Goal: Information Seeking & Learning: Find specific fact

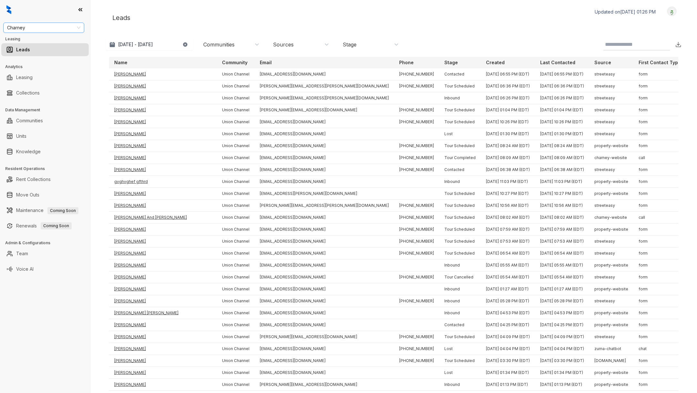
click at [62, 29] on span "Charney" at bounding box center [43, 28] width 73 height 10
type input "**"
click at [54, 63] on div "Indus (Realpage/Knock)" at bounding box center [43, 61] width 71 height 7
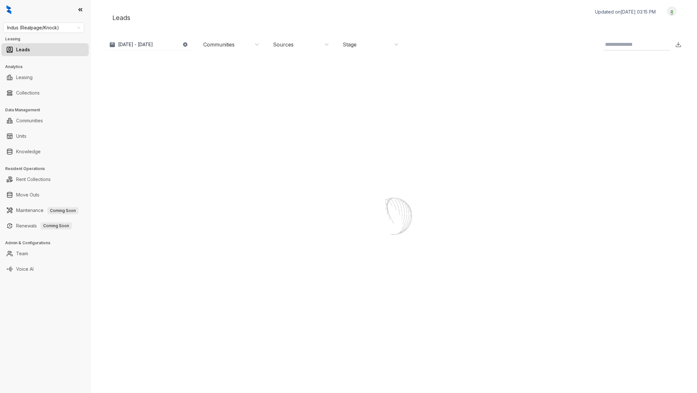
click at [25, 75] on link "Leasing" at bounding box center [24, 77] width 16 height 13
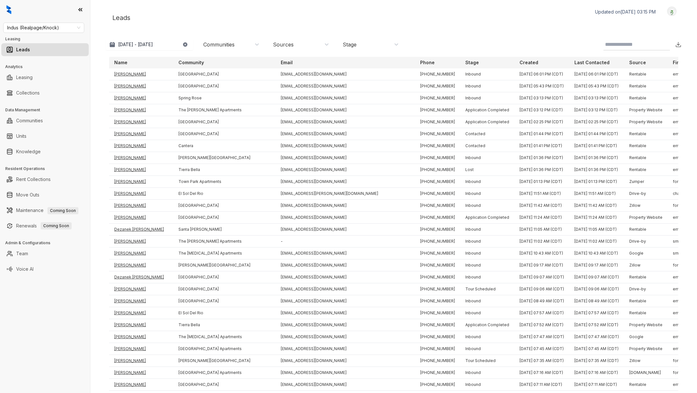
select select "******"
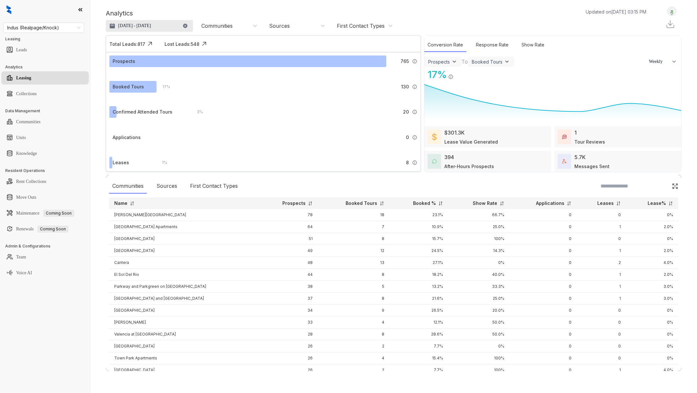
click at [151, 26] on p "Aug 3, 2025 - Sep 2, 2025" at bounding box center [134, 26] width 33 height 6
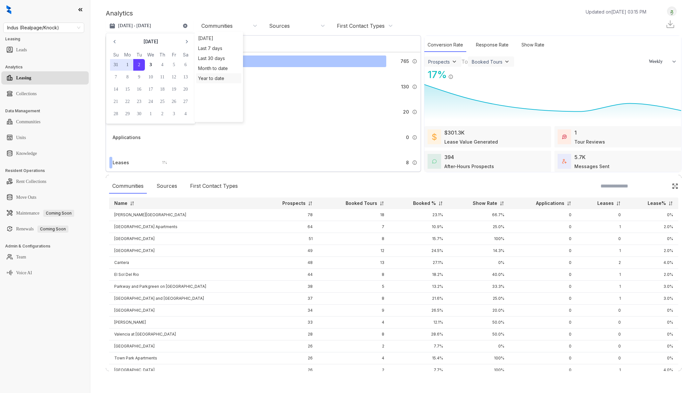
click at [217, 77] on div "Year to date" at bounding box center [218, 78] width 45 height 10
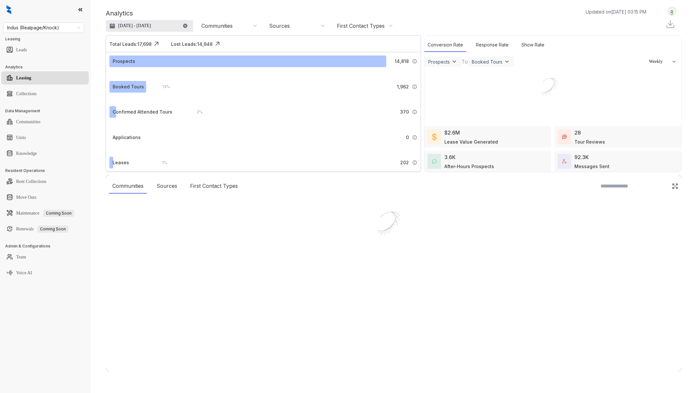
click at [140, 26] on p "Jan 1, 2025 - Sep 3, 2025" at bounding box center [134, 26] width 33 height 6
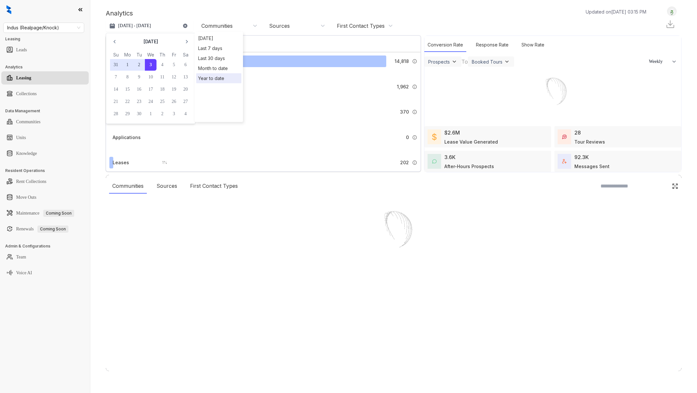
click at [111, 66] on button "31" at bounding box center [116, 65] width 12 height 12
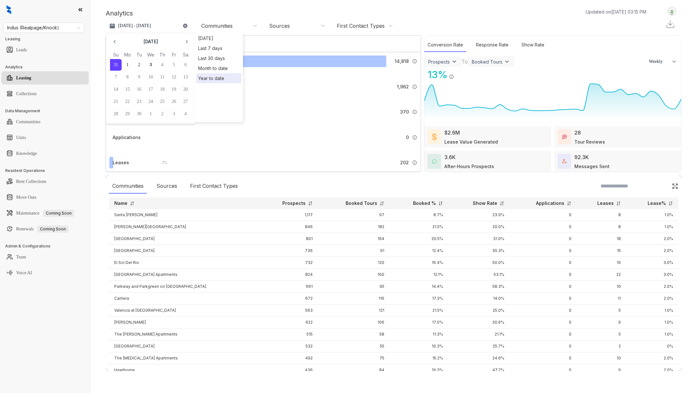
click at [393, 82] on div "13 % 1,962 Tours booked by Kelsey." at bounding box center [286, 87] width 261 height 12
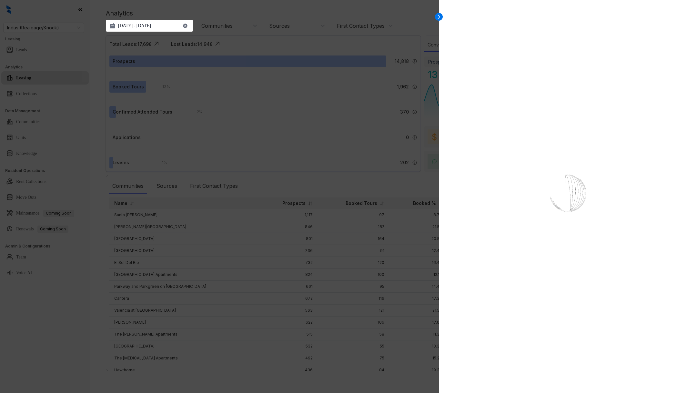
select select "******"
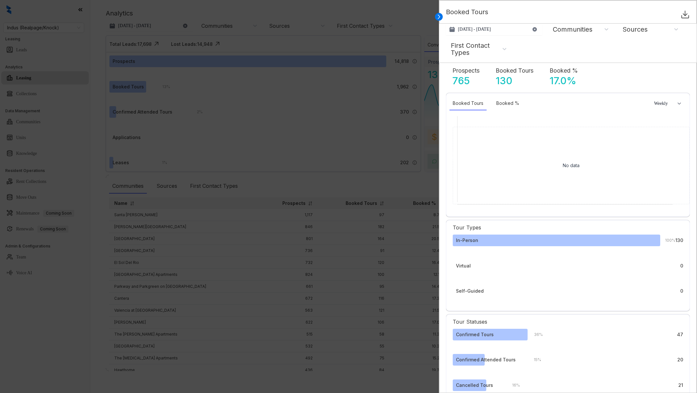
click at [317, 15] on div at bounding box center [348, 196] width 697 height 393
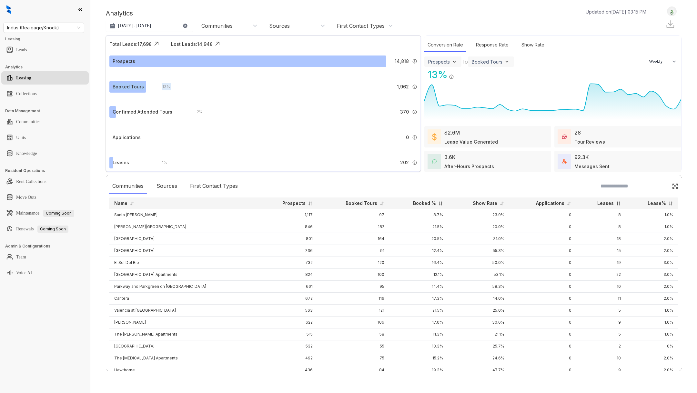
drag, startPoint x: 394, startPoint y: 85, endPoint x: 418, endPoint y: 86, distance: 24.2
click at [419, 87] on div "Prospects 14,818 A prospect is any lead that is not labeled as ‘Not a Prospect’…" at bounding box center [263, 118] width 314 height 133
click at [392, 85] on div "13 % 1,962 Tours booked by Kelsey." at bounding box center [286, 87] width 261 height 12
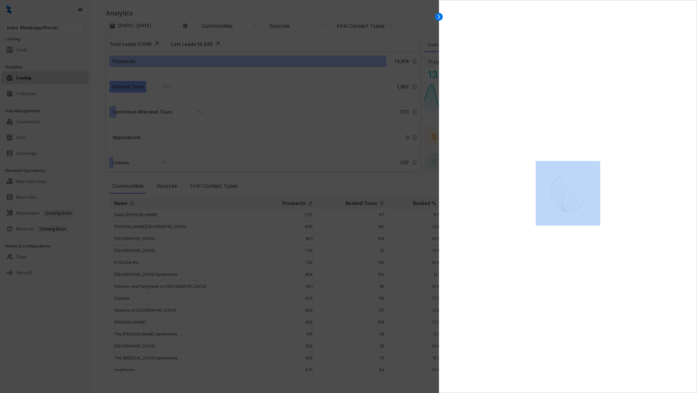
drag, startPoint x: 392, startPoint y: 85, endPoint x: 397, endPoint y: 84, distance: 5.5
click at [398, 85] on div at bounding box center [348, 196] width 697 height 393
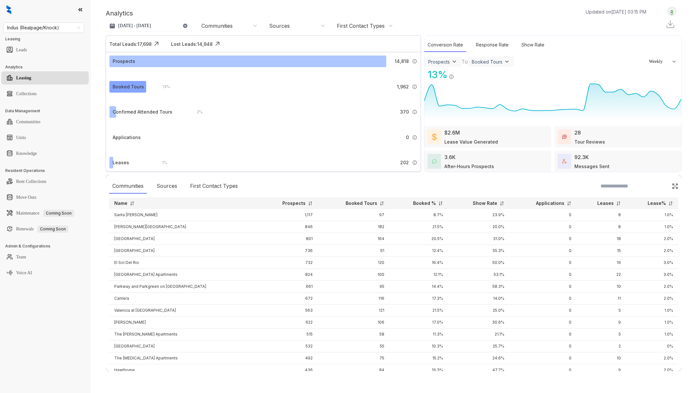
click at [399, 85] on span "1,962" at bounding box center [403, 86] width 12 height 7
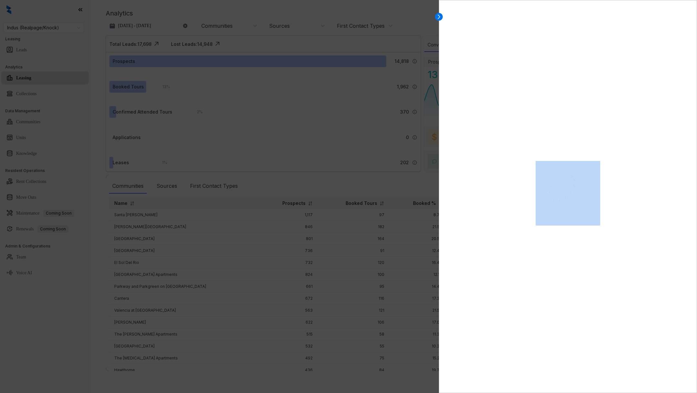
click at [399, 85] on div at bounding box center [348, 196] width 697 height 393
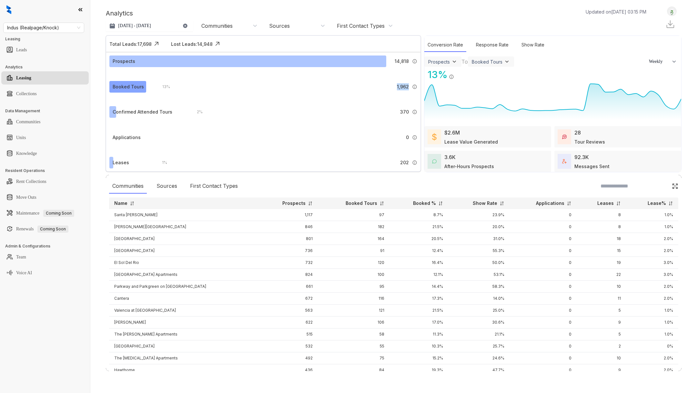
drag, startPoint x: 397, startPoint y: 86, endPoint x: 408, endPoint y: 86, distance: 11.3
click at [408, 86] on div "1,962 Tours booked by Kelsey." at bounding box center [407, 86] width 20 height 7
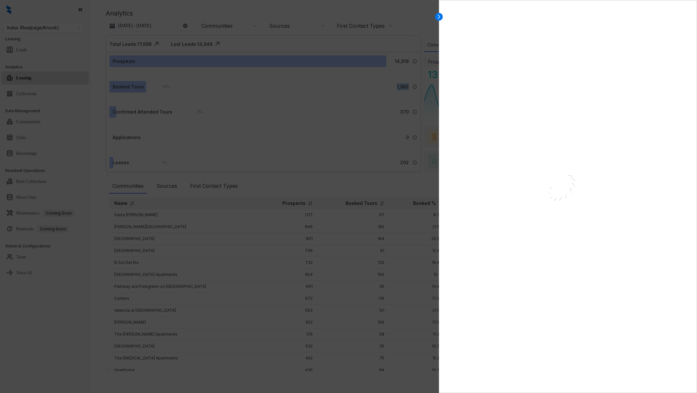
select select "******"
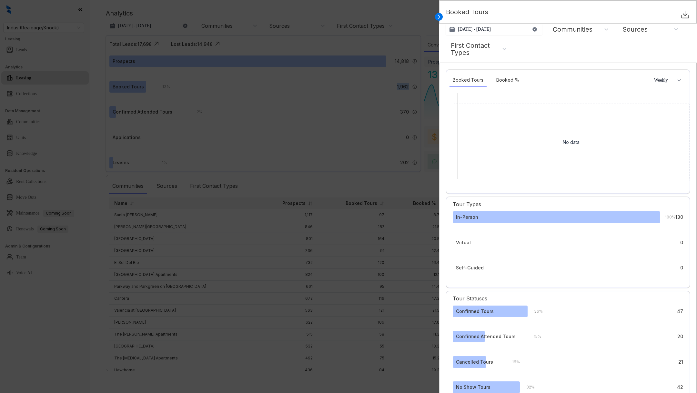
scroll to position [28, 0]
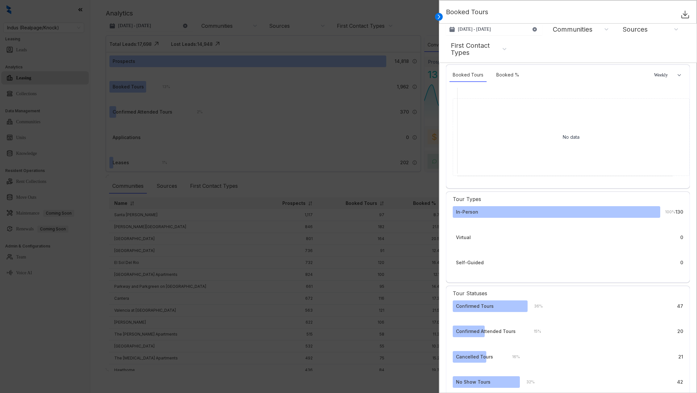
click at [162, 99] on div at bounding box center [348, 196] width 697 height 393
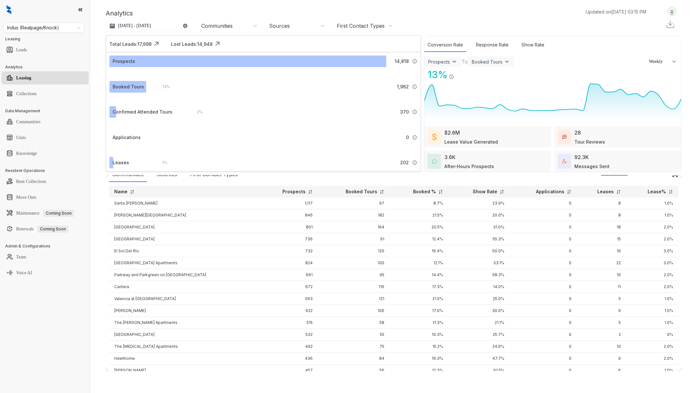
scroll to position [0, 0]
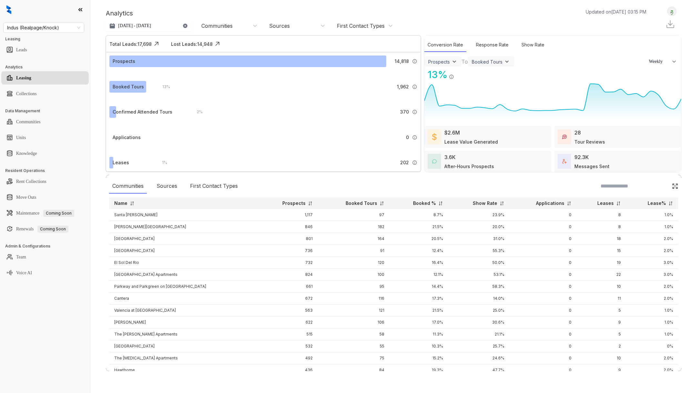
click at [581, 165] on div "Messages Sent" at bounding box center [591, 166] width 35 height 7
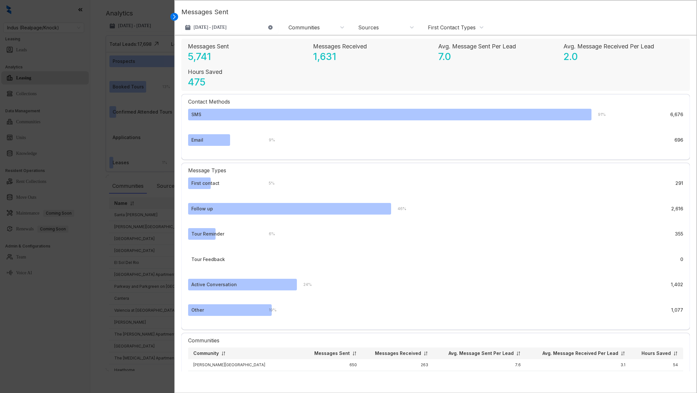
click at [201, 75] on p "Hours Saved" at bounding box center [205, 71] width 35 height 9
click at [201, 74] on p "Hours Saved" at bounding box center [205, 71] width 35 height 9
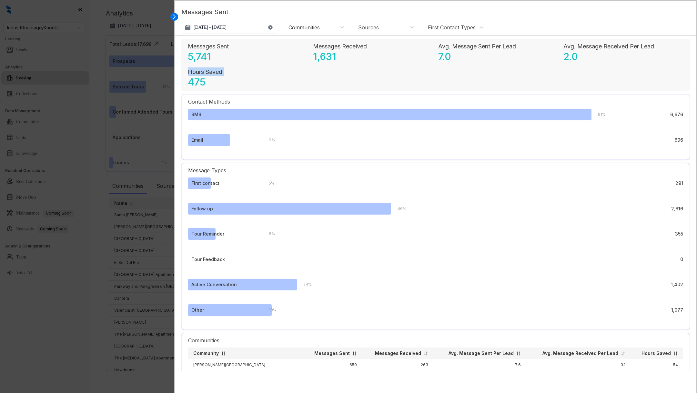
click at [201, 74] on p "Hours Saved" at bounding box center [205, 71] width 35 height 9
click at [95, 335] on div at bounding box center [348, 196] width 697 height 393
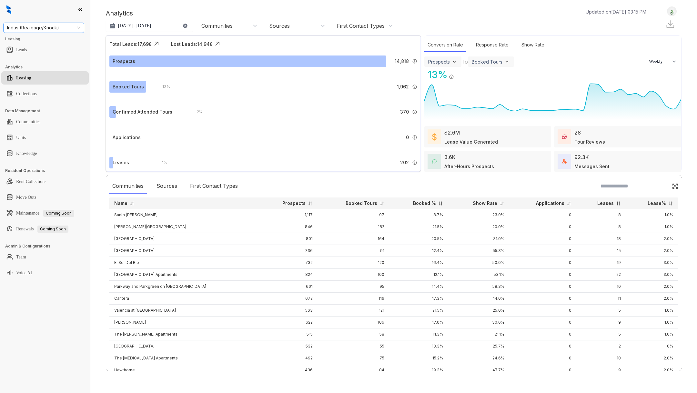
click at [69, 24] on span "Indus (Realpage/Knock)" at bounding box center [43, 28] width 73 height 10
type input "**"
click at [33, 53] on div "RR Living" at bounding box center [43, 50] width 71 height 7
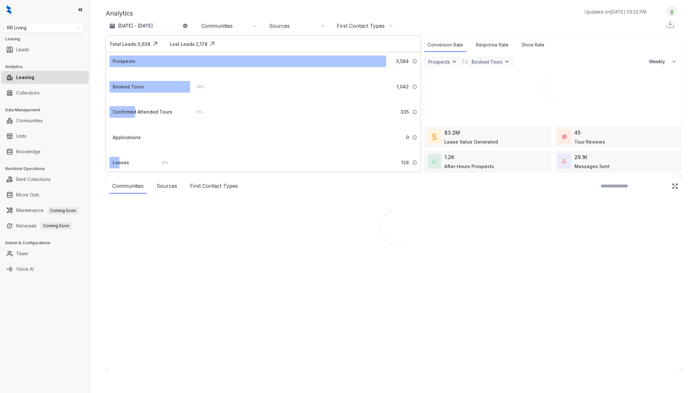
select select "******"
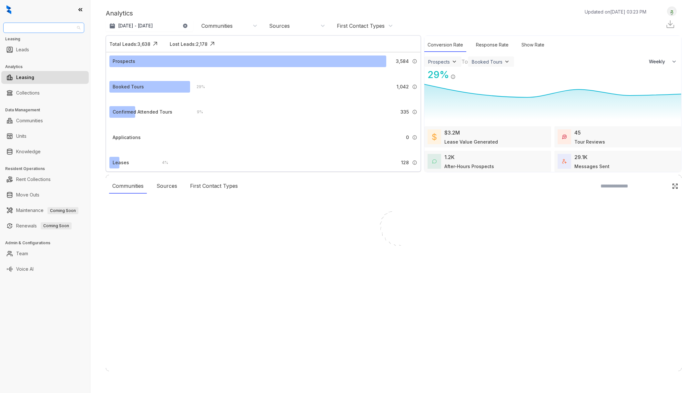
click at [54, 27] on span "RR Living" at bounding box center [43, 28] width 73 height 10
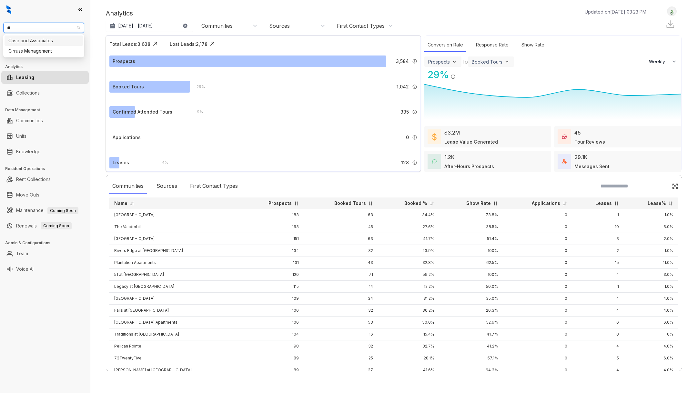
type input "***"
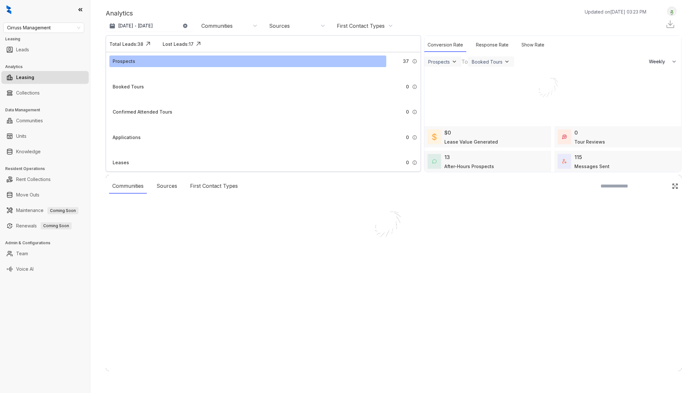
select select "******"
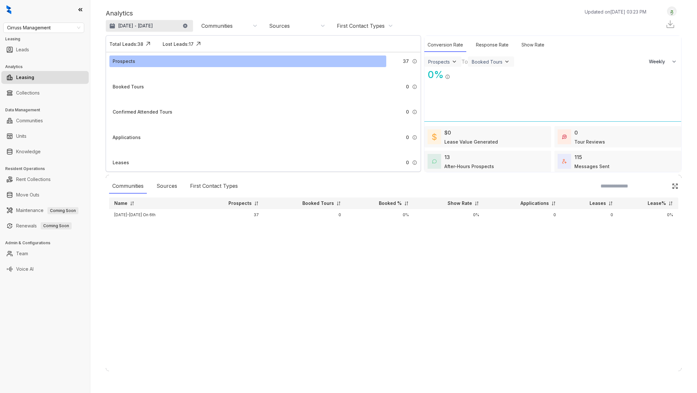
click at [149, 24] on p "[DATE] - [DATE]" at bounding box center [135, 26] width 35 height 6
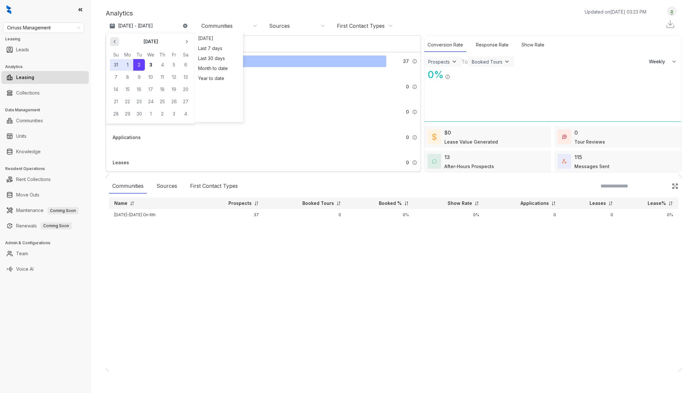
click at [115, 45] on span "button" at bounding box center [114, 41] width 10 height 10
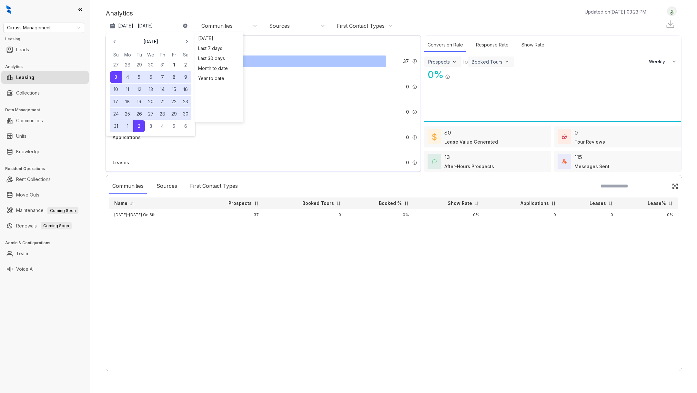
click at [115, 125] on button "31" at bounding box center [116, 126] width 12 height 12
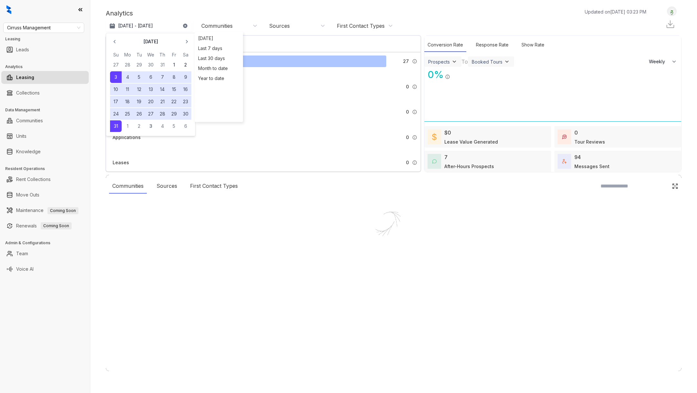
click at [115, 125] on button "31" at bounding box center [116, 126] width 12 height 12
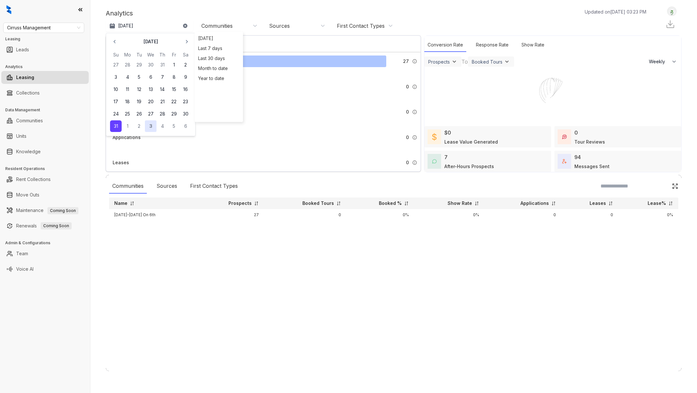
click at [149, 127] on button "3" at bounding box center [151, 126] width 12 height 12
click at [185, 262] on div "Communities Sources First Contact Types Name Prospects Booked Tours Booked % Sh…" at bounding box center [393, 273] width 575 height 196
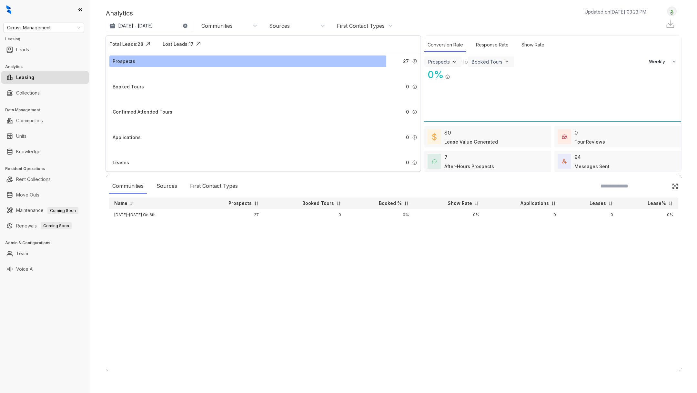
click at [55, 20] on div "Cirruss Management Leasing Leads Analytics Leasing Collections Data Management …" at bounding box center [45, 196] width 90 height 393
click at [55, 27] on span "Cirruss Management" at bounding box center [43, 28] width 73 height 10
type input "**"
click at [17, 51] on div "RR Living" at bounding box center [43, 50] width 71 height 7
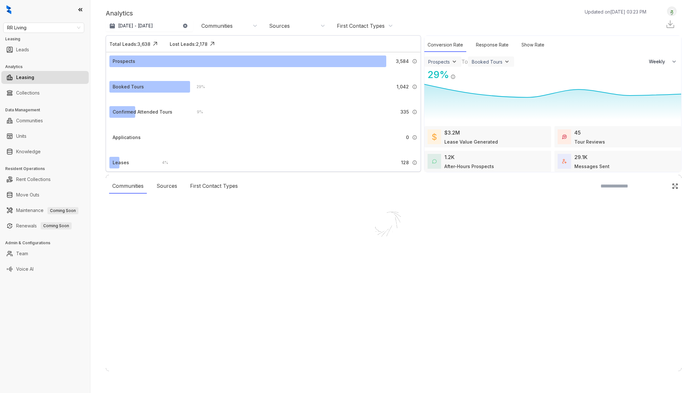
select select "******"
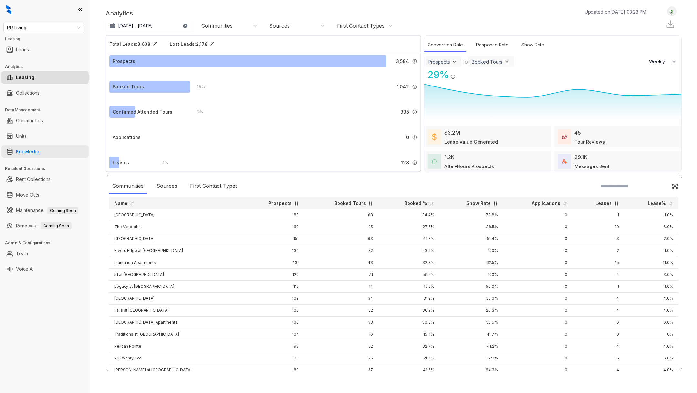
click at [41, 153] on link "Knowledge" at bounding box center [28, 151] width 25 height 13
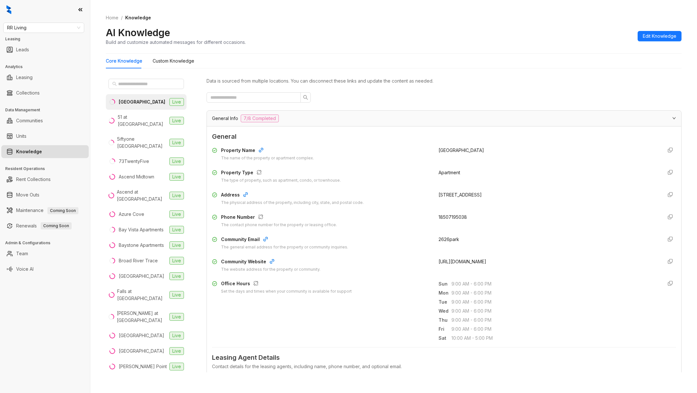
click at [257, 247] on div "The general email address for the property or community inquiries." at bounding box center [284, 247] width 127 height 6
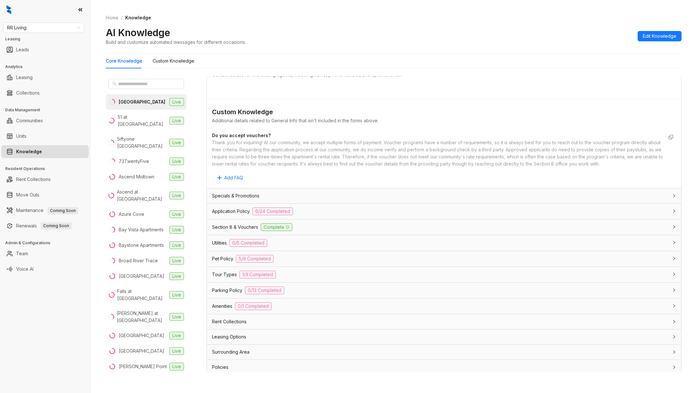
click at [236, 224] on span "Section 8 & Vouchers" at bounding box center [235, 227] width 46 height 7
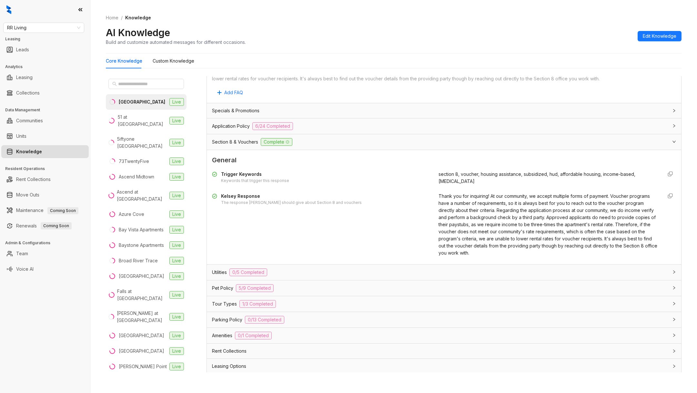
scroll to position [383, 0]
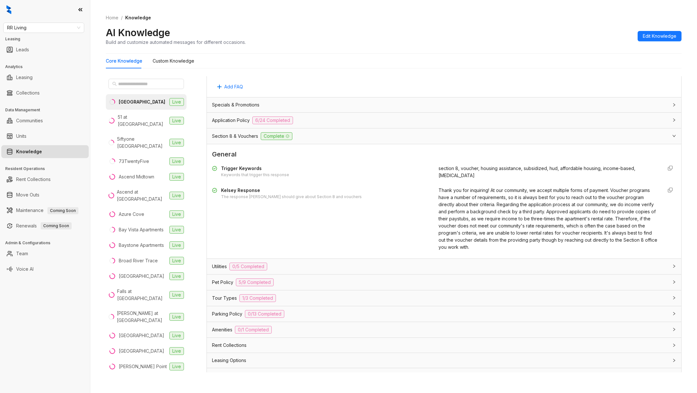
click at [457, 207] on span "Thank you for inquiring! At our community, we accept multiple forms of payment.…" at bounding box center [547, 218] width 219 height 62
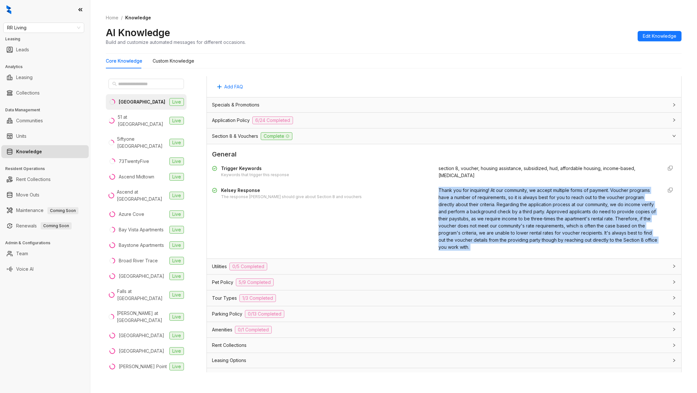
click at [457, 207] on span "Thank you for inquiring! At our community, we accept multiple forms of payment.…" at bounding box center [547, 218] width 219 height 62
copy div "Thank you for inquiring! At our community, we accept multiple forms of payment.…"
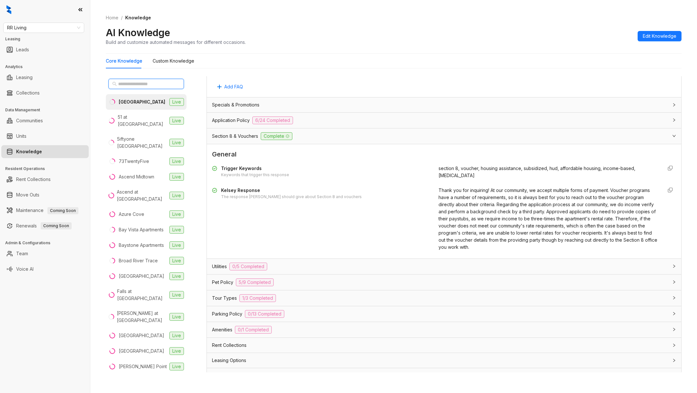
click at [143, 84] on input "text" at bounding box center [146, 83] width 57 height 7
click at [57, 24] on span "RR Living" at bounding box center [43, 28] width 73 height 10
type input "**"
click at [54, 70] on div "LDG Multifamily" at bounding box center [43, 71] width 71 height 7
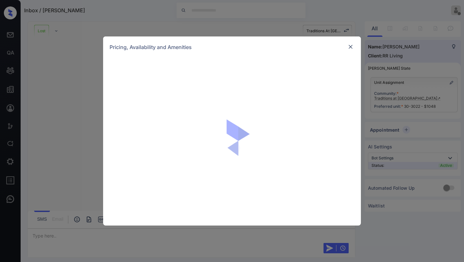
scroll to position [1826, 0]
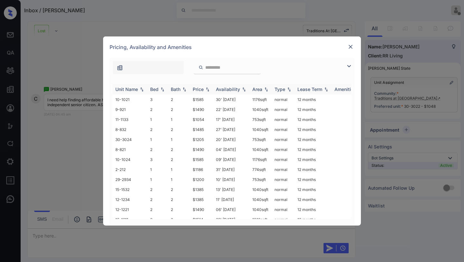
click at [206, 88] on img at bounding box center [208, 89] width 6 height 5
click at [350, 48] on img at bounding box center [351, 47] width 6 height 6
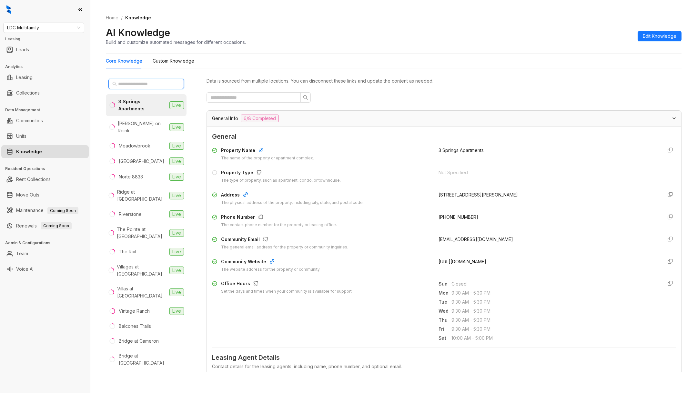
click at [152, 86] on input "text" at bounding box center [146, 83] width 57 height 7
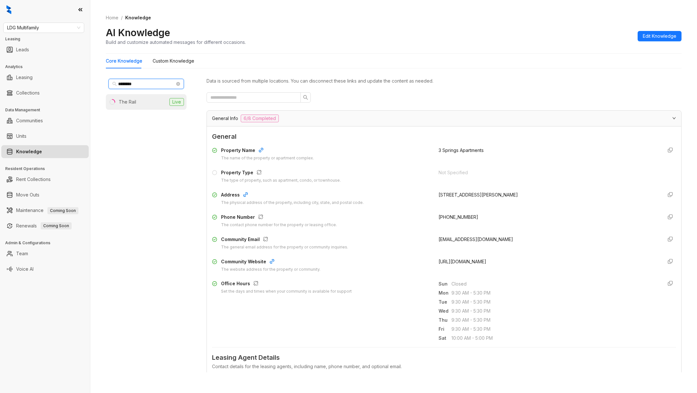
type input "********"
click at [149, 104] on li "The Rail Live" at bounding box center [146, 101] width 81 height 15
click at [669, 37] on span "Edit Knowledge" at bounding box center [660, 36] width 34 height 7
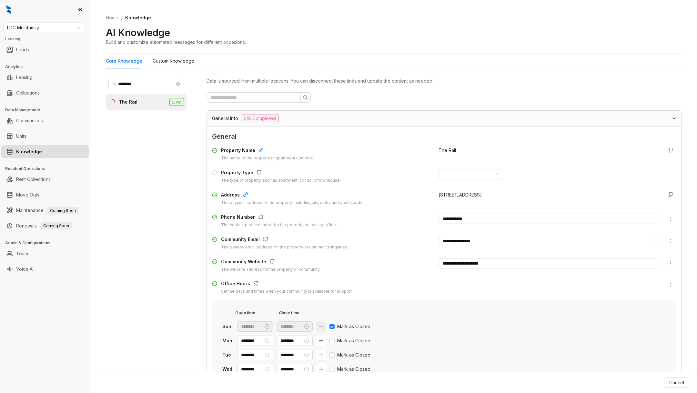
click at [480, 212] on div "**********" at bounding box center [444, 209] width 464 height 131
click at [482, 219] on input "**********" at bounding box center [547, 219] width 219 height 10
type input "*"
paste input "**********"
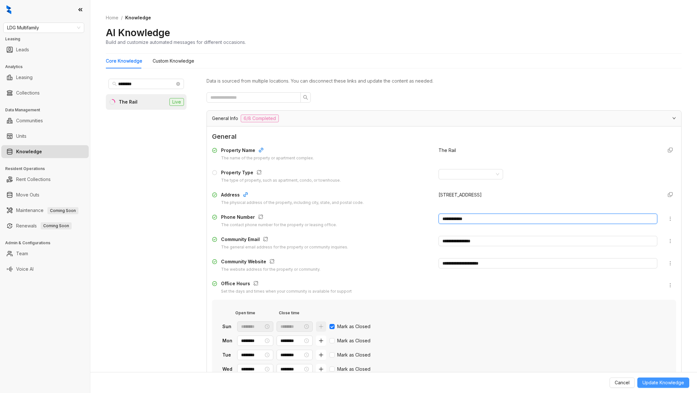
type input "**********"
click at [659, 382] on span "Update Knowledge" at bounding box center [663, 382] width 42 height 7
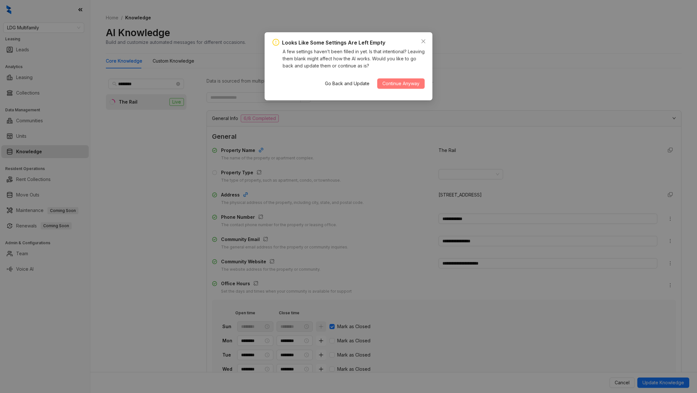
click at [396, 87] on span "Continue Anyway" at bounding box center [400, 83] width 37 height 7
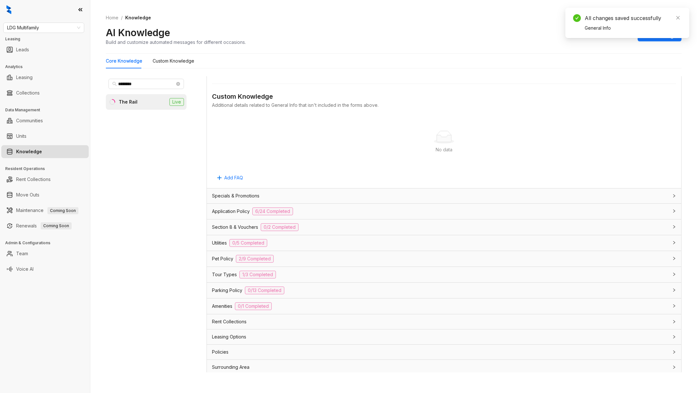
scroll to position [20, 0]
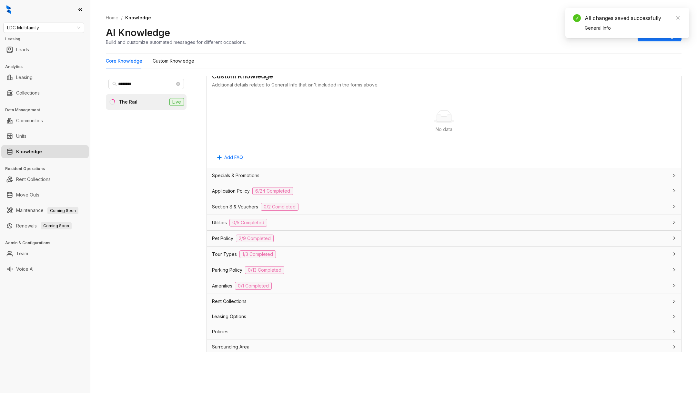
click at [233, 190] on span "Application Policy" at bounding box center [231, 190] width 38 height 7
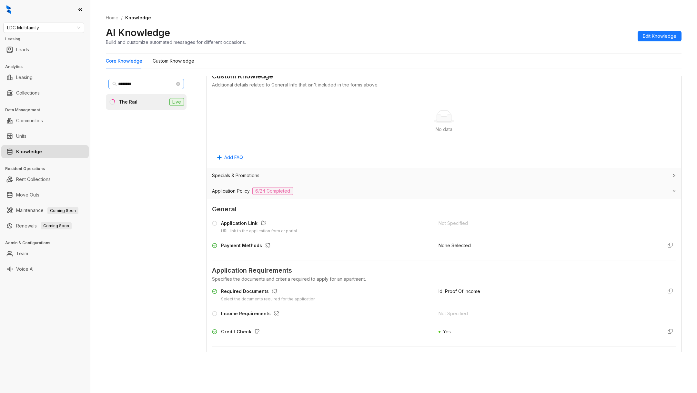
click at [180, 84] on span "********" at bounding box center [145, 84] width 75 height 10
click at [178, 84] on icon "close-circle" at bounding box center [178, 84] width 4 height 4
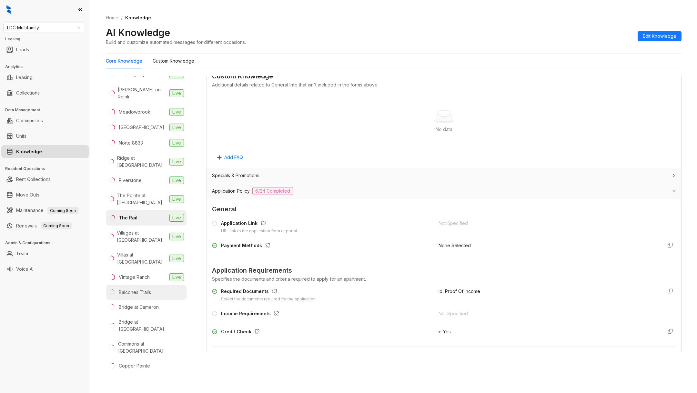
scroll to position [32, 0]
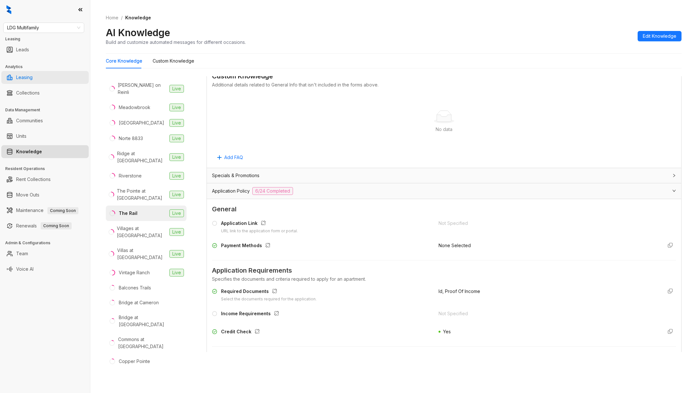
click at [33, 73] on link "Leasing" at bounding box center [24, 77] width 16 height 13
click at [26, 120] on link "Communities" at bounding box center [29, 120] width 27 height 13
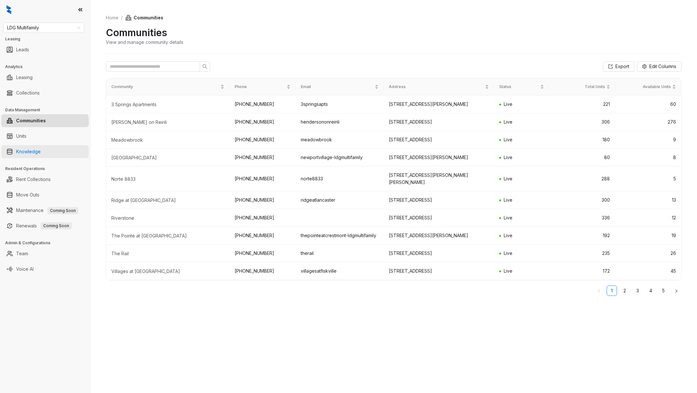
click at [41, 147] on link "Knowledge" at bounding box center [28, 151] width 25 height 13
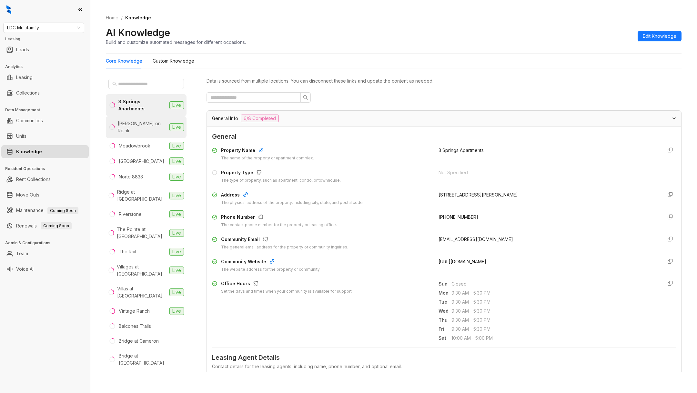
click at [142, 120] on div "[PERSON_NAME] on Reinli" at bounding box center [142, 127] width 49 height 14
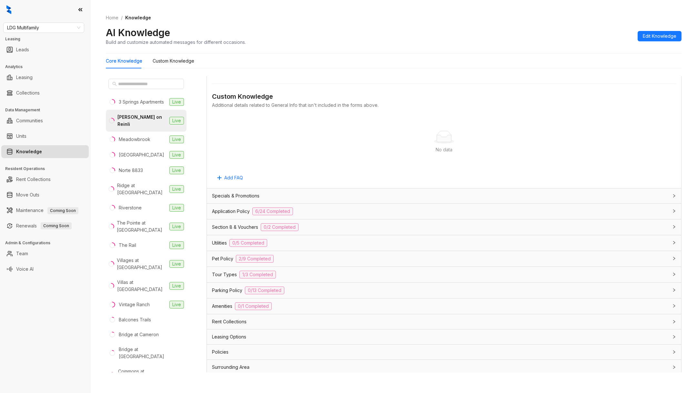
scroll to position [5, 0]
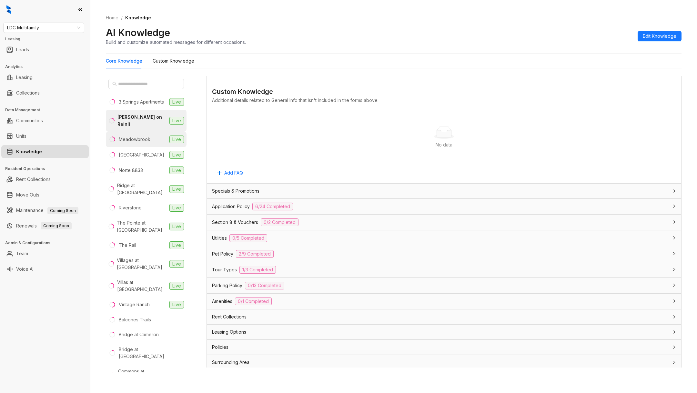
click at [134, 136] on div "Meadowbrook" at bounding box center [135, 139] width 32 height 7
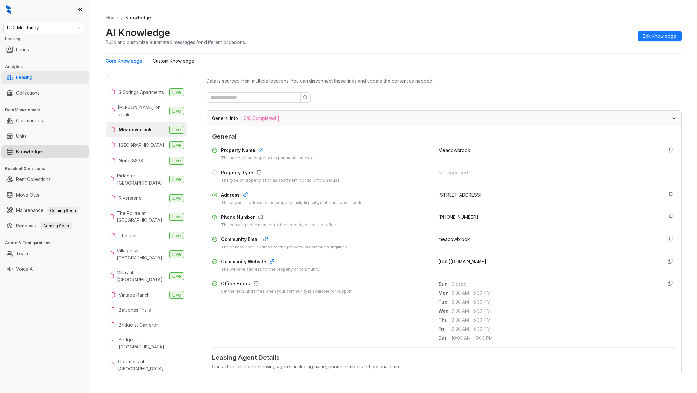
click at [33, 77] on link "Leasing" at bounding box center [24, 77] width 16 height 13
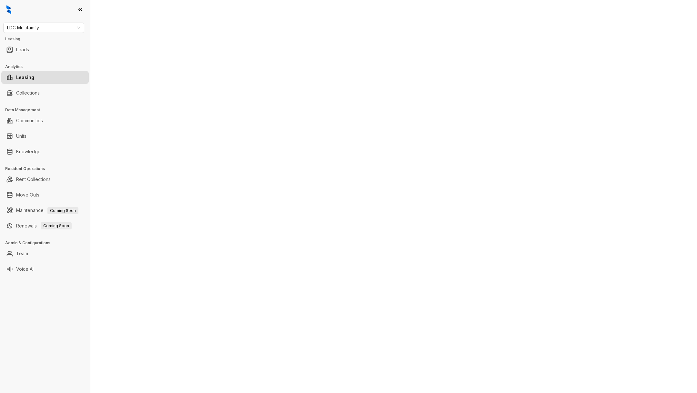
select select "******"
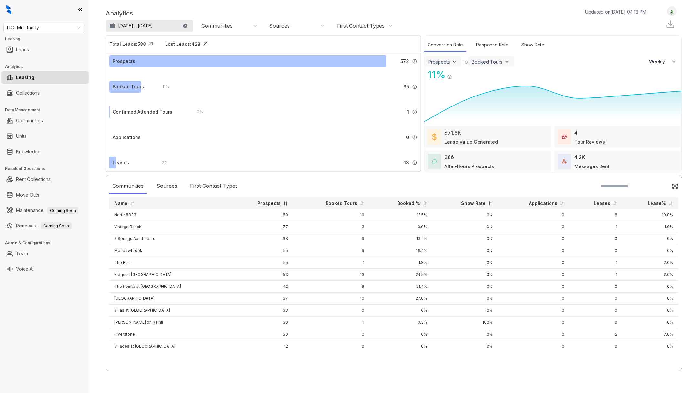
click at [147, 24] on p "[DATE] - [DATE]" at bounding box center [135, 26] width 35 height 6
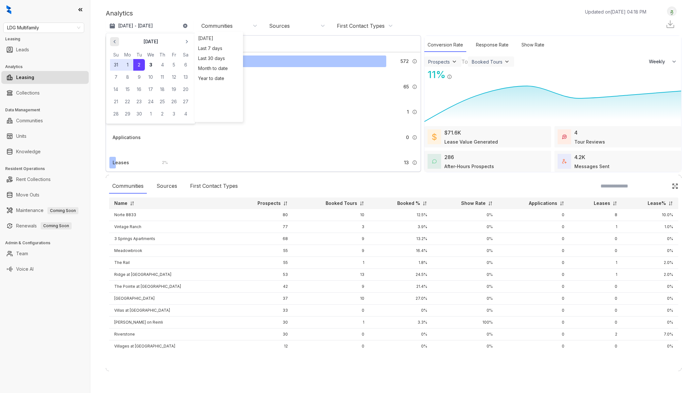
click at [115, 43] on icon "button" at bounding box center [114, 41] width 6 height 6
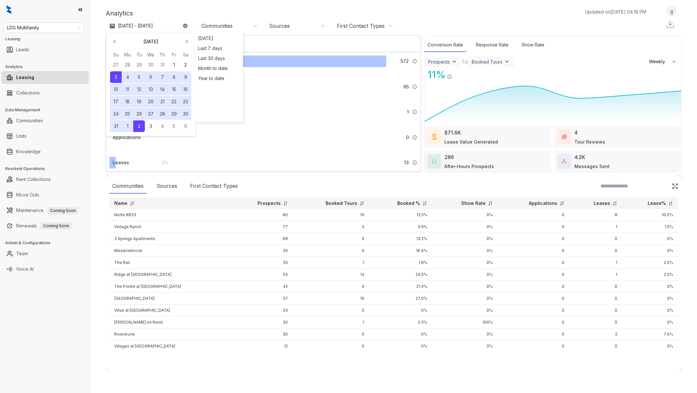
click at [125, 115] on button "25" at bounding box center [128, 114] width 12 height 12
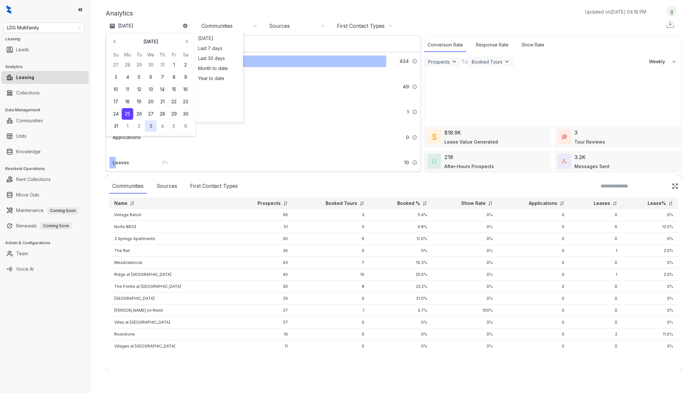
click at [152, 130] on button "3" at bounding box center [151, 126] width 12 height 12
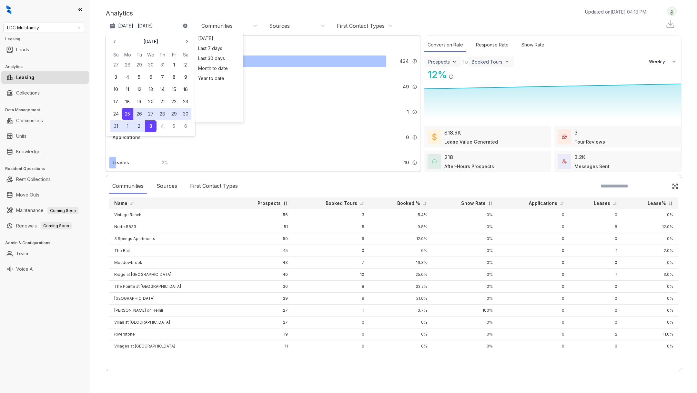
click at [92, 223] on div "Analytics Updated on [DATE] 04:18 PM Aug 25, 2025 - [DATE] [DATE] Su Mo Tu We T…" at bounding box center [393, 196] width 606 height 393
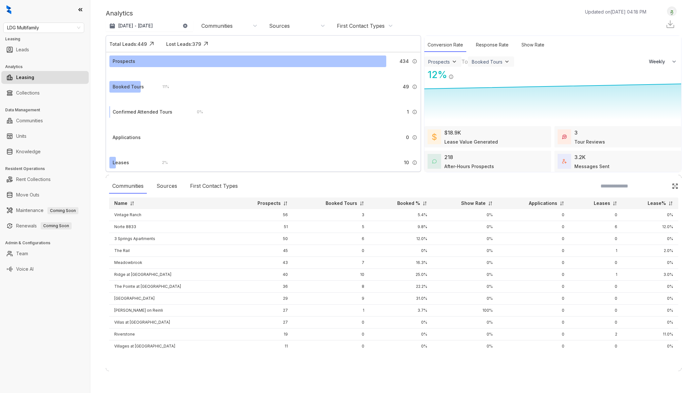
click at [403, 4] on div "Analytics Updated on [DATE] 04:18 PM Aug 25, 2025 - [DATE] [DATE] Last 7 days L…" at bounding box center [393, 196] width 606 height 393
click at [153, 23] on p "[DATE] - [DATE]" at bounding box center [135, 26] width 35 height 6
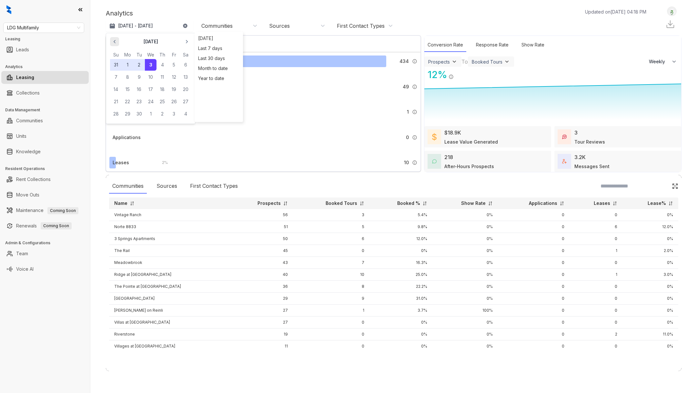
click at [115, 39] on icon "button" at bounding box center [114, 41] width 6 height 6
click at [114, 116] on button "24" at bounding box center [116, 114] width 12 height 12
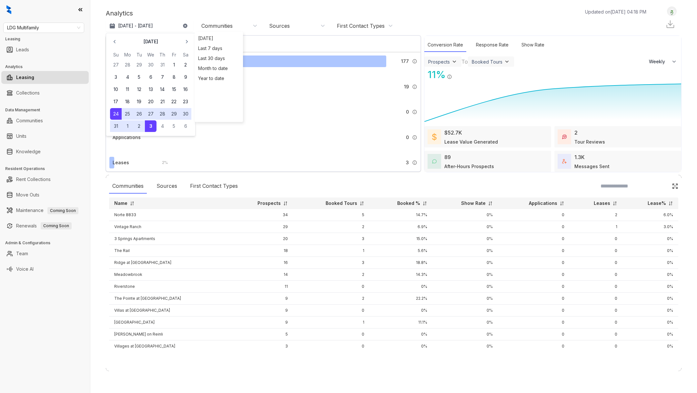
click at [196, 249] on td "The Rail" at bounding box center [169, 251] width 120 height 12
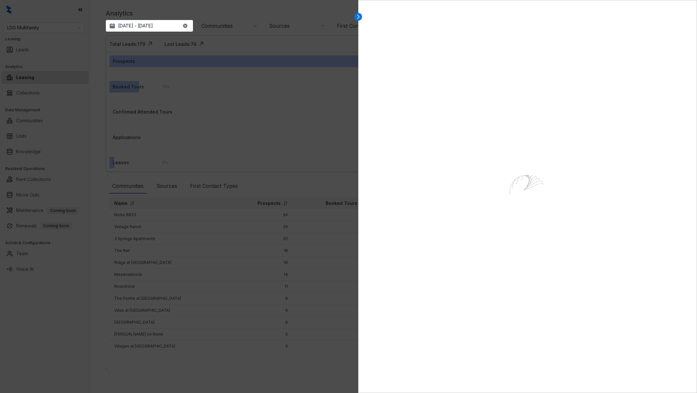
select select "******"
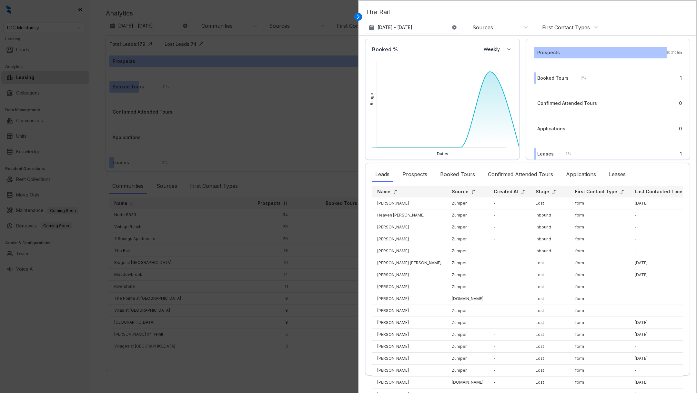
click at [535, 192] on p "Stage" at bounding box center [542, 191] width 14 height 6
click at [551, 193] on img at bounding box center [553, 191] width 5 height 5
click at [551, 190] on img at bounding box center [553, 191] width 5 height 5
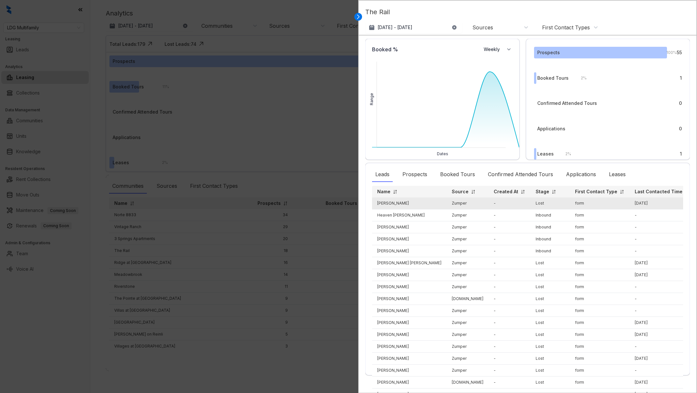
click at [390, 201] on td "[PERSON_NAME]" at bounding box center [409, 203] width 75 height 12
click at [446, 208] on td "Zumper" at bounding box center [467, 203] width 42 height 12
click at [383, 205] on td "[PERSON_NAME]" at bounding box center [409, 203] width 75 height 12
click at [382, 205] on td "[PERSON_NAME]" at bounding box center [409, 203] width 75 height 12
click at [392, 205] on td "[PERSON_NAME]" at bounding box center [409, 203] width 75 height 12
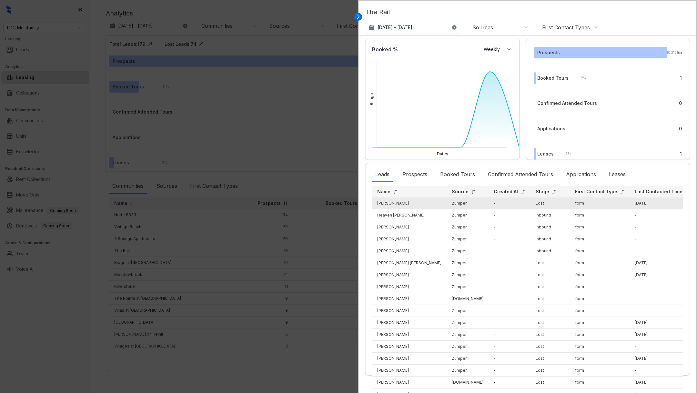
click at [393, 205] on td "[PERSON_NAME]" at bounding box center [409, 203] width 75 height 12
click at [384, 203] on td "[PERSON_NAME]" at bounding box center [409, 203] width 75 height 12
drag, startPoint x: 384, startPoint y: 203, endPoint x: 402, endPoint y: 203, distance: 18.4
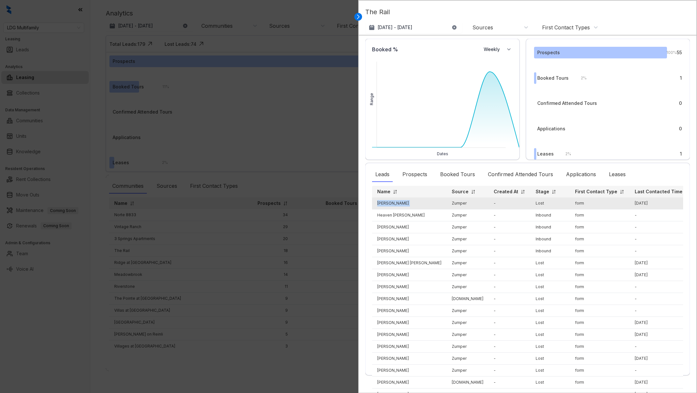
click at [402, 203] on td "[PERSON_NAME]" at bounding box center [409, 203] width 75 height 12
copy td "[PERSON_NAME]"
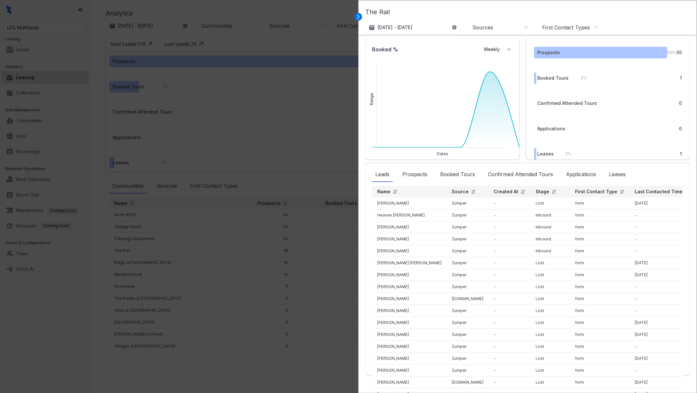
click at [34, 49] on div at bounding box center [348, 196] width 697 height 393
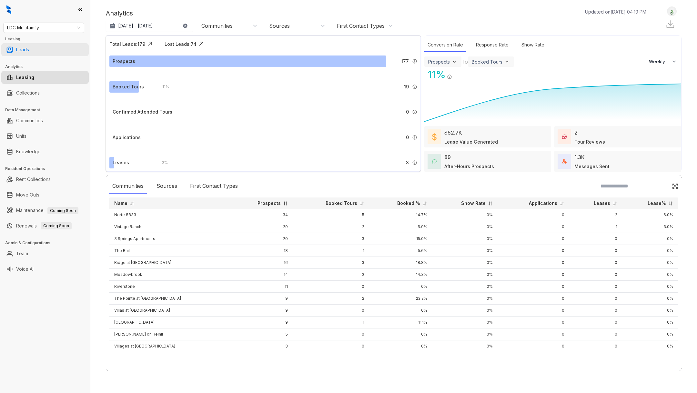
click at [29, 50] on link "Leads" at bounding box center [22, 49] width 13 height 13
click at [25, 46] on link "Leads" at bounding box center [22, 49] width 13 height 13
click at [17, 49] on link "Leads" at bounding box center [22, 49] width 13 height 13
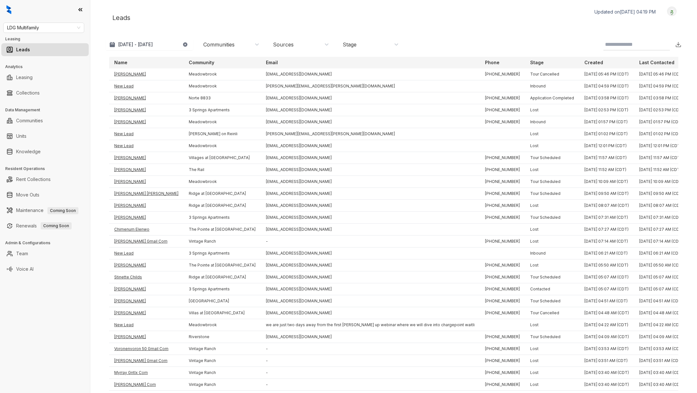
click at [621, 53] on div "Leads Updated on [DATE] 04:19 PM Logout [DATE] - [DATE] [DATE] Last 7 days Last…" at bounding box center [393, 189] width 575 height 367
click at [620, 46] on input at bounding box center [631, 45] width 53 height 8
paste input "**********"
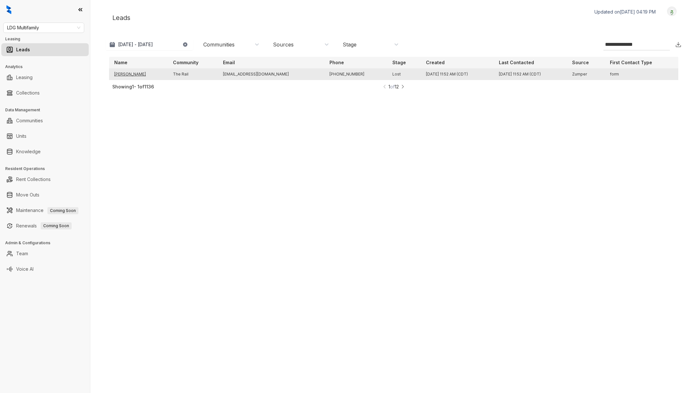
type input "**********"
click at [133, 72] on td "[PERSON_NAME]" at bounding box center [138, 74] width 59 height 12
